Goal: Find contact information: Find contact information

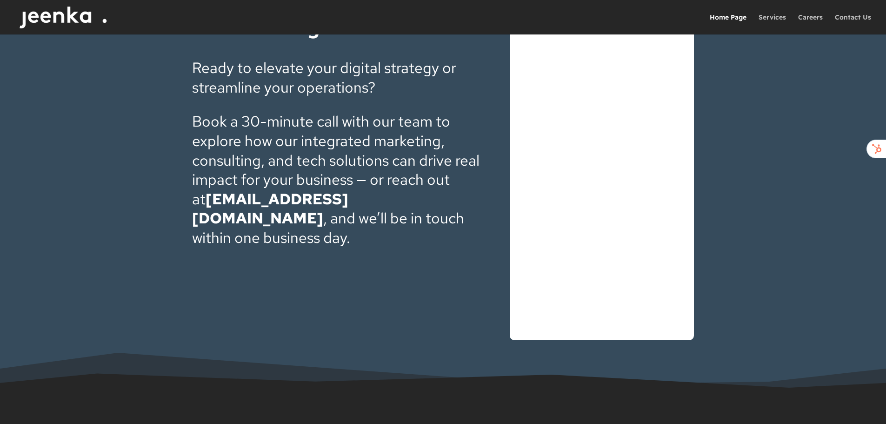
scroll to position [3224, 0]
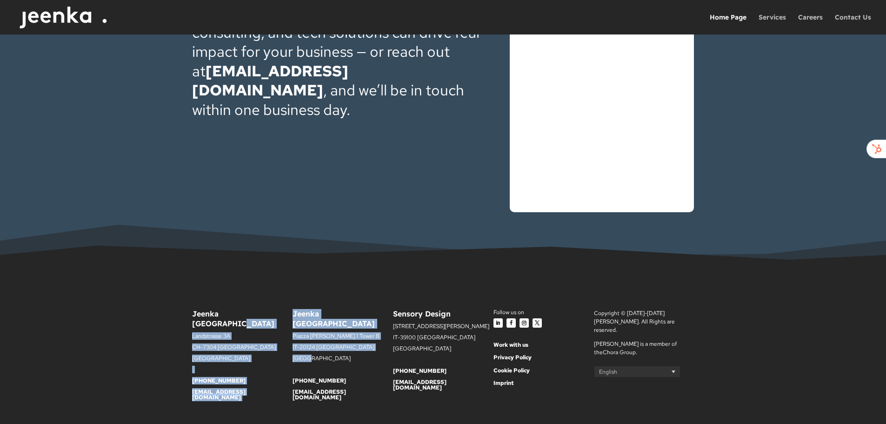
drag, startPoint x: 308, startPoint y: 337, endPoint x: 292, endPoint y: 305, distance: 36.0
click at [292, 305] on div "Jeenka [GEOGRAPHIC_DATA] [STREET_ADDRESS] [PHONE_NUMBER] [EMAIL_ADDRESS][DOMAIN…" at bounding box center [443, 359] width 502 height 126
click at [293, 309] on h6 "Jeenka [GEOGRAPHIC_DATA]" at bounding box center [343, 321] width 100 height 24
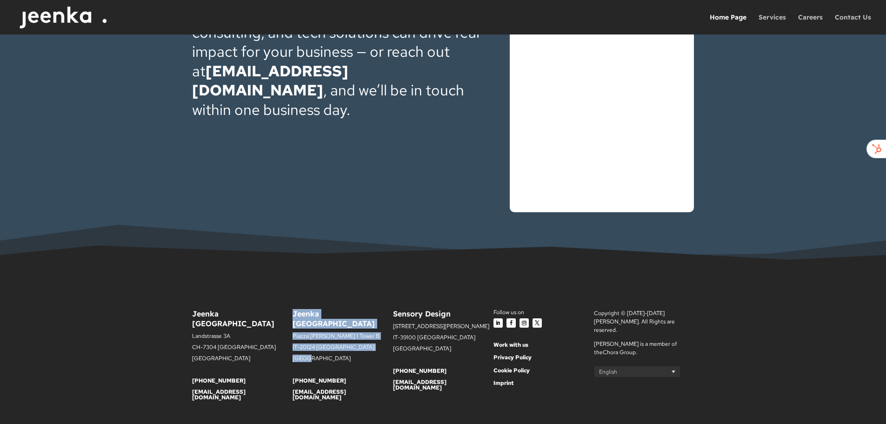
drag, startPoint x: 306, startPoint y: 338, endPoint x: 293, endPoint y: 304, distance: 36.1
click at [293, 309] on div "Jeenka [GEOGRAPHIC_DATA] [STREET_ADDRESS][PERSON_NAME] [PHONE_NUMBER] [EMAIL_AD…" at bounding box center [343, 354] width 100 height 91
copy div "Jeenka [GEOGRAPHIC_DATA] [STREET_ADDRESS][PERSON_NAME]"
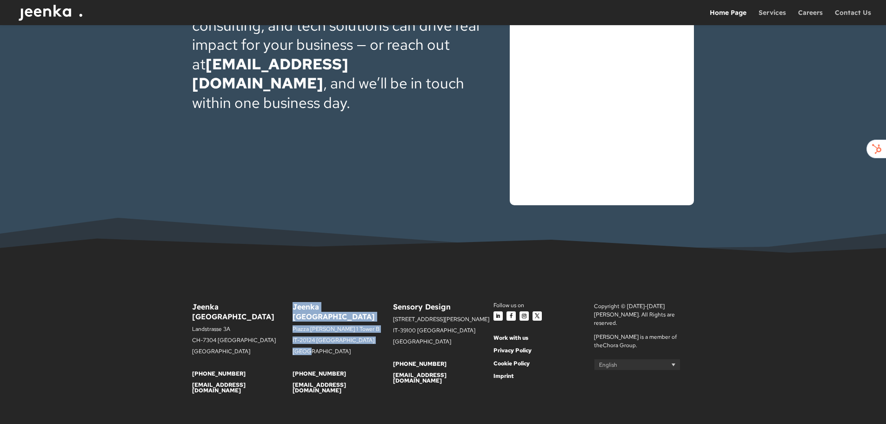
scroll to position [3073, 0]
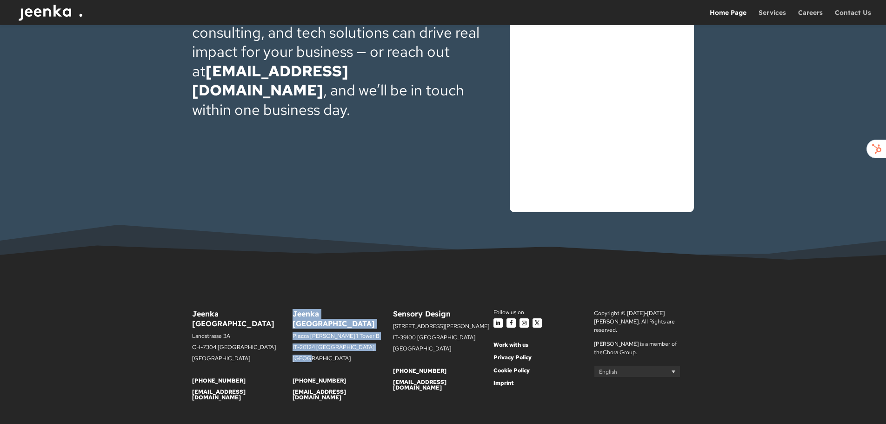
click at [308, 344] on p "IT-20124 [GEOGRAPHIC_DATA]" at bounding box center [343, 349] width 100 height 11
drag, startPoint x: 368, startPoint y: 317, endPoint x: 344, endPoint y: 316, distance: 23.7
click at [344, 333] on p "Piazza [PERSON_NAME] 1 Tower B" at bounding box center [343, 338] width 100 height 11
copy p "Tower B"
